Goal: Information Seeking & Learning: Find specific fact

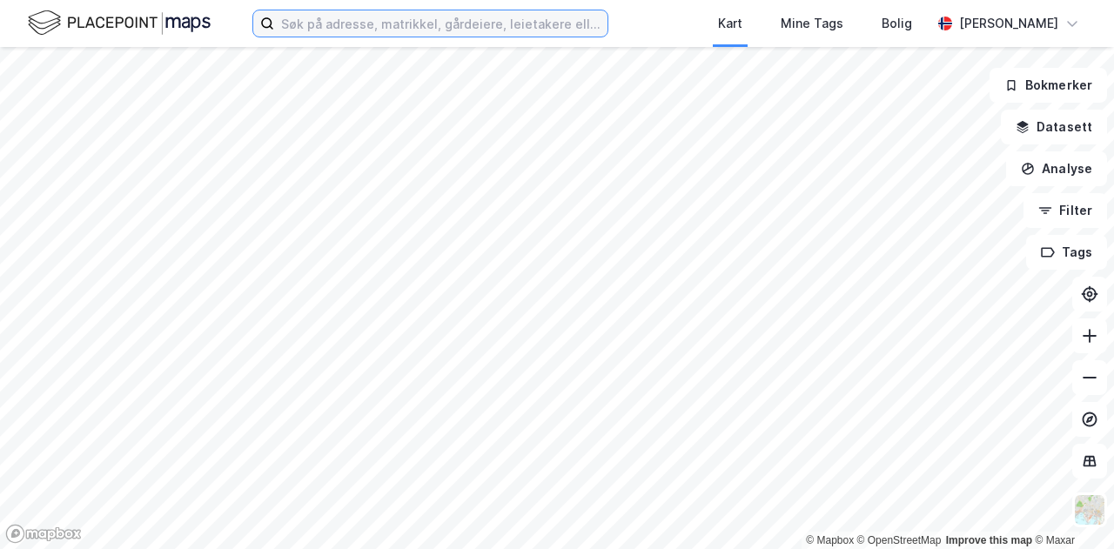
click at [423, 25] on input at bounding box center [440, 23] width 333 height 26
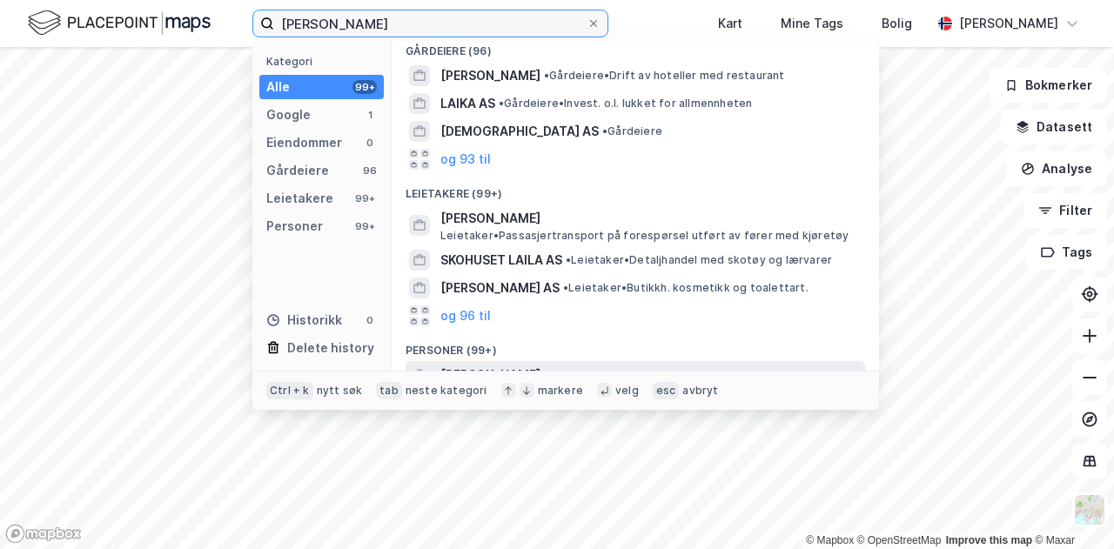
scroll to position [171, 0]
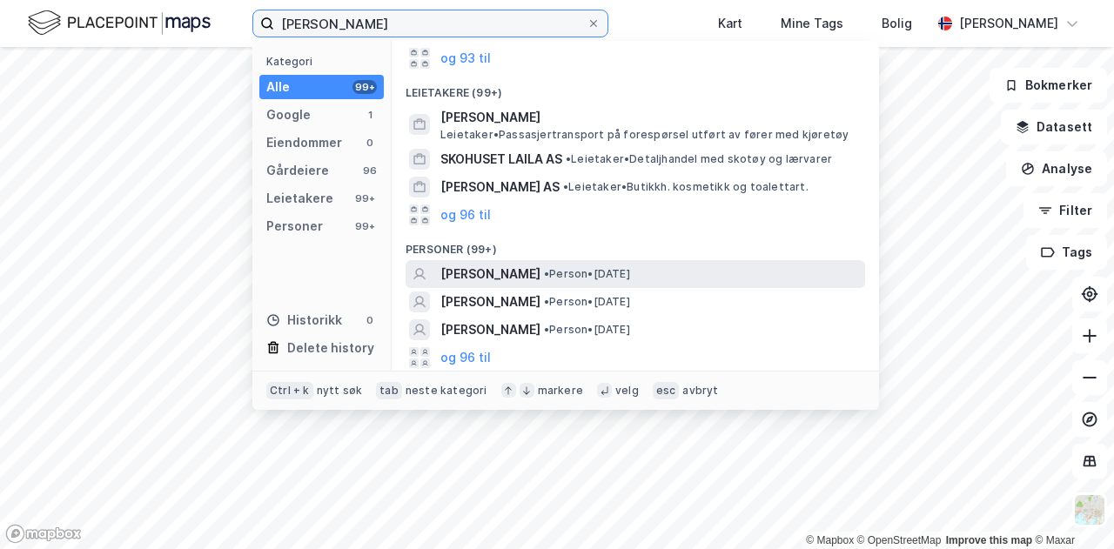
type input "[PERSON_NAME]"
click at [622, 276] on span "• Person • [DATE]" at bounding box center [587, 274] width 86 height 14
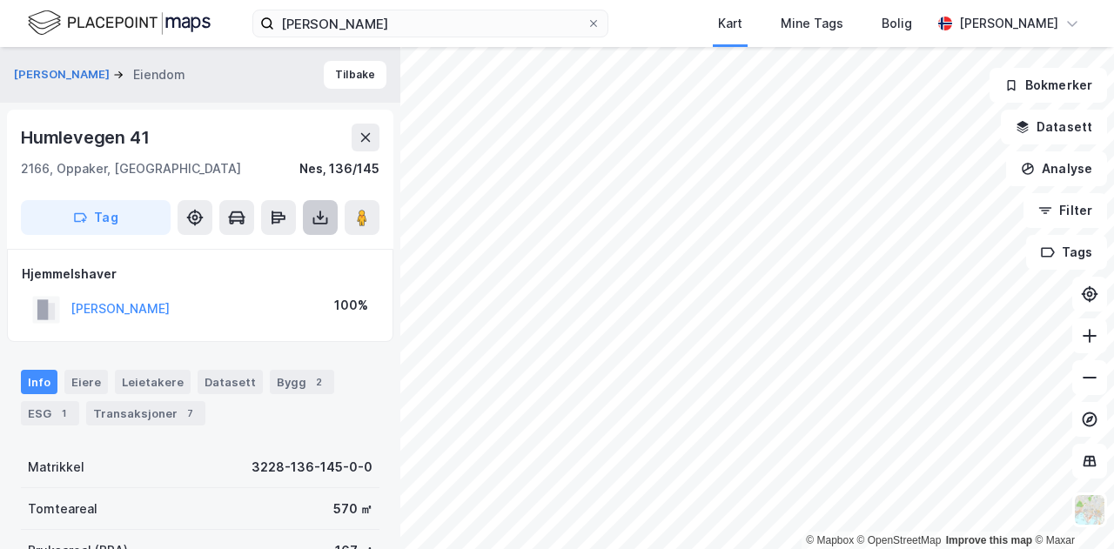
click at [313, 215] on icon at bounding box center [320, 217] width 17 height 17
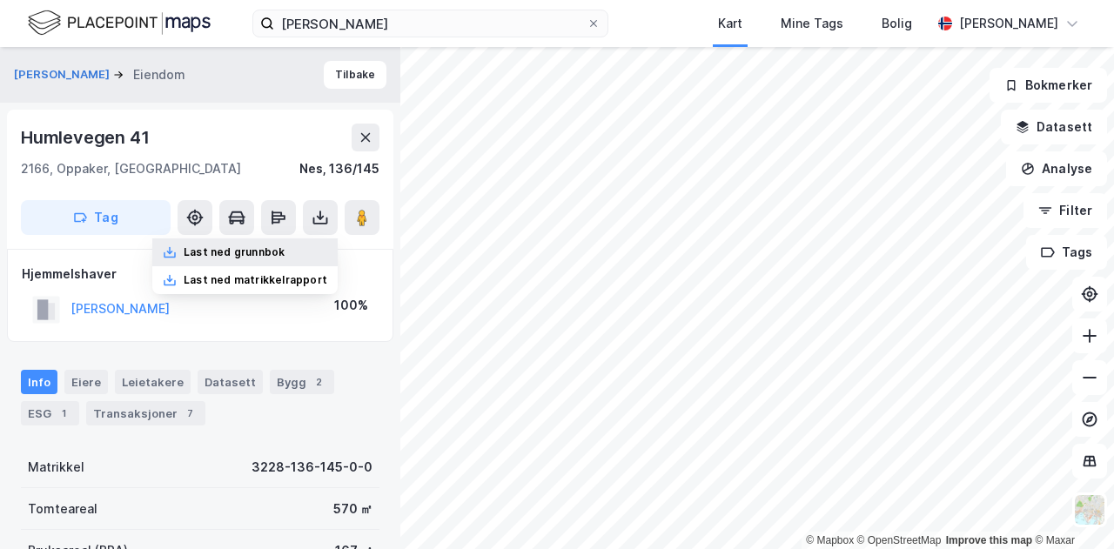
click at [279, 245] on div "Last ned grunnbok" at bounding box center [234, 252] width 101 height 14
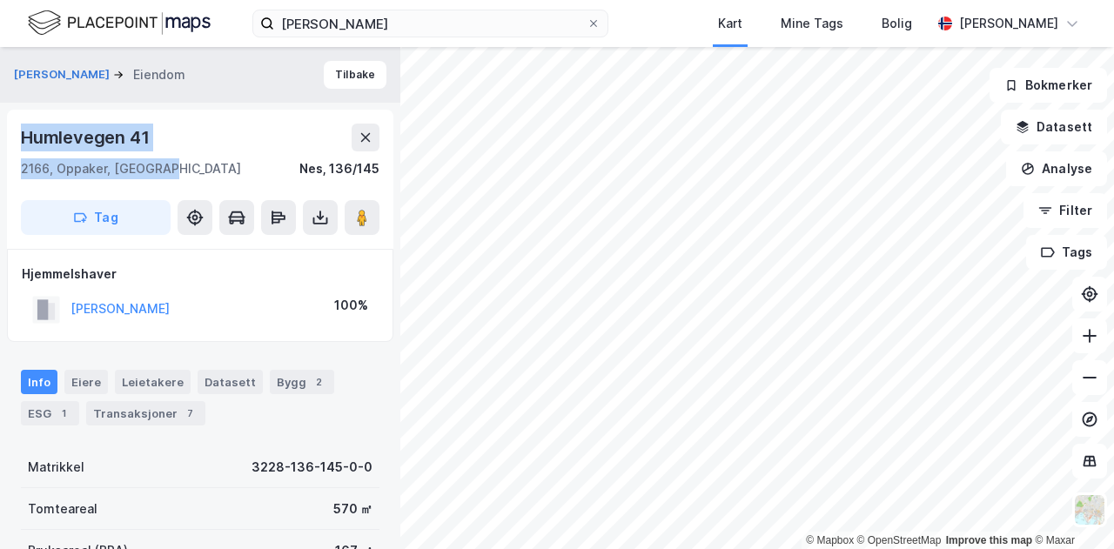
drag, startPoint x: 183, startPoint y: 164, endPoint x: 18, endPoint y: 144, distance: 165.7
click at [18, 144] on div "Humlevegen 41 2166, [GEOGRAPHIC_DATA], [GEOGRAPHIC_DATA], 136/145 Tag" at bounding box center [200, 179] width 387 height 139
copy div "[STREET_ADDRESS]"
click at [0, 0] on button "[PERSON_NAME]" at bounding box center [0, 0] width 0 height 0
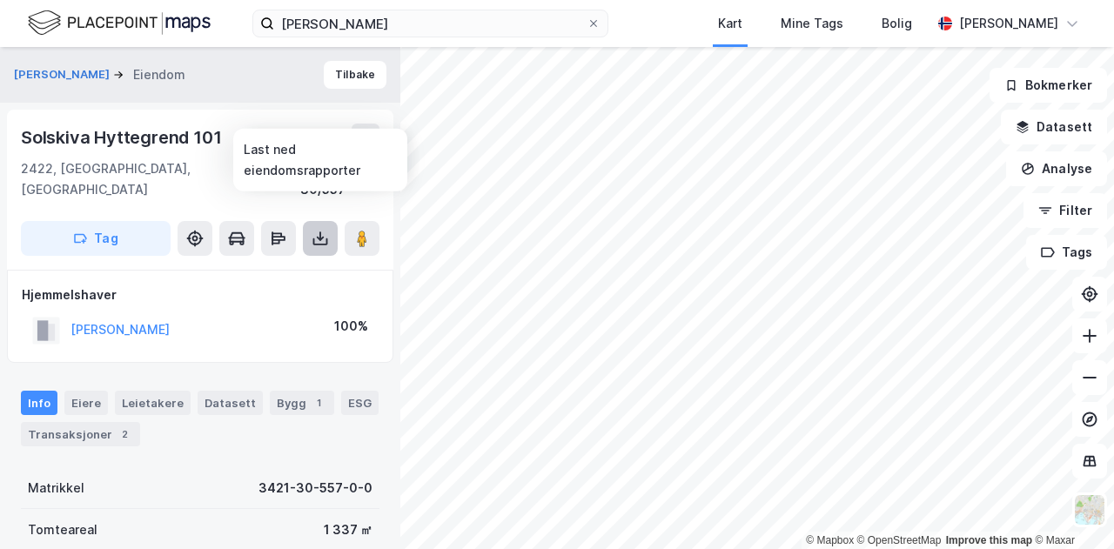
click at [316, 230] on icon at bounding box center [320, 238] width 17 height 17
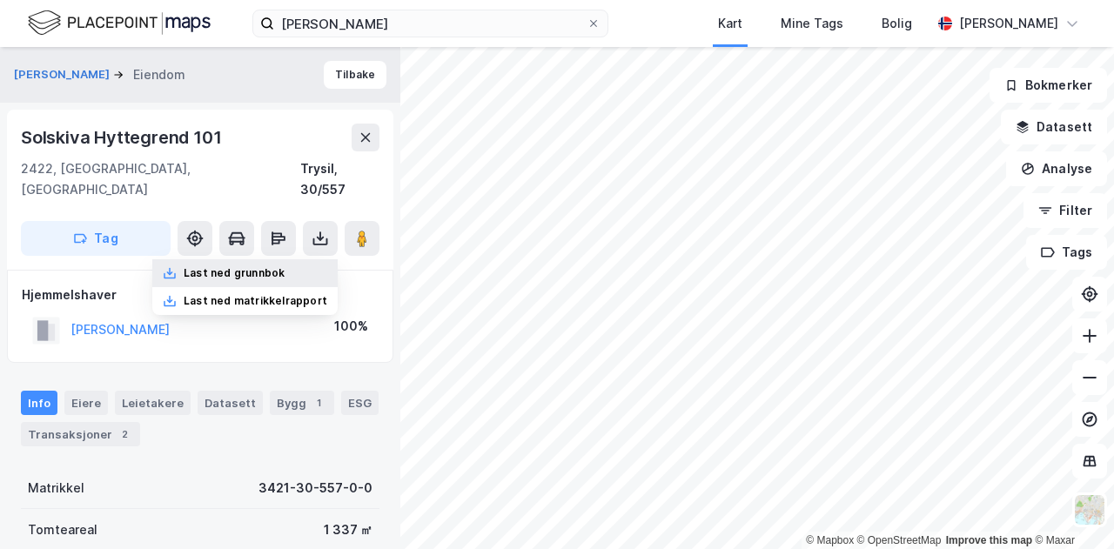
click at [250, 266] on div "Last ned grunnbok" at bounding box center [234, 273] width 101 height 14
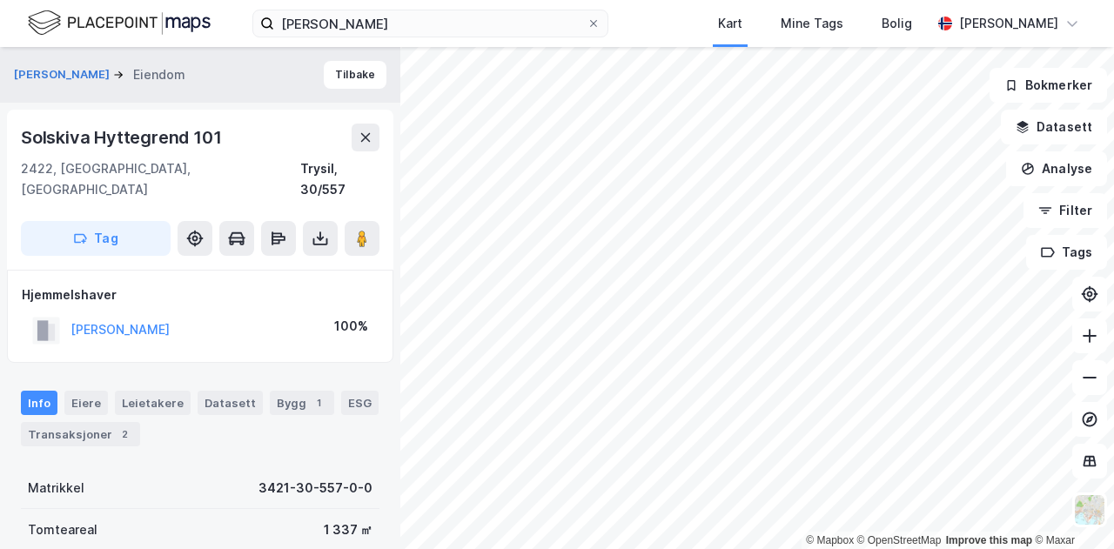
click at [665, 20] on div "[PERSON_NAME] Kart Mine Tags Bolig [PERSON_NAME]" at bounding box center [557, 23] width 1114 height 47
